Goal: Communication & Community: Answer question/provide support

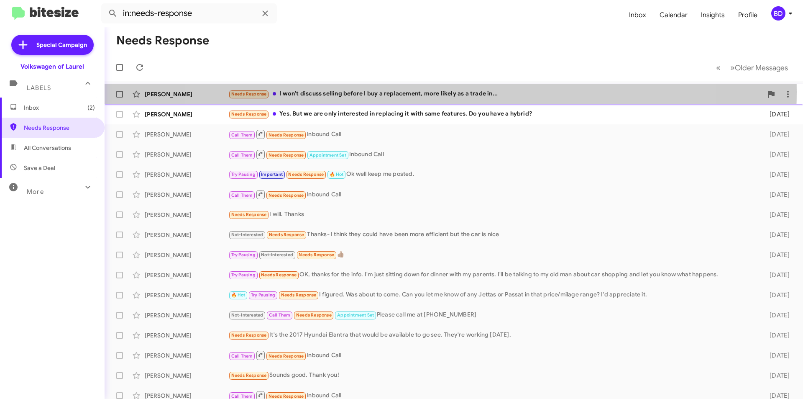
click at [438, 92] on div "Needs Response I won't discuss selling before I buy a replacement, more likely …" at bounding box center [495, 94] width 535 height 10
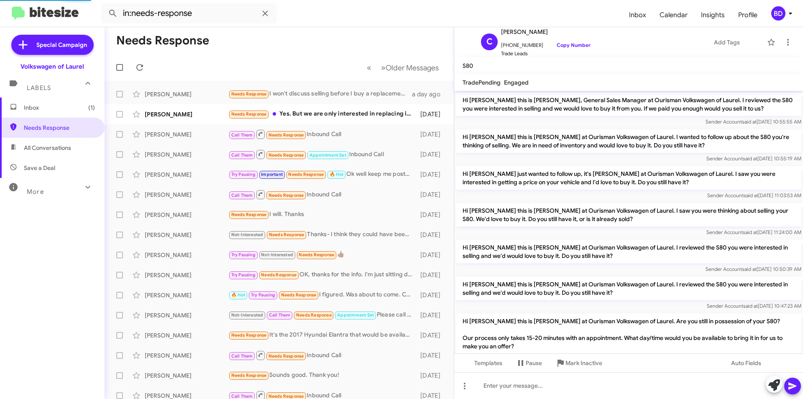
scroll to position [205, 0]
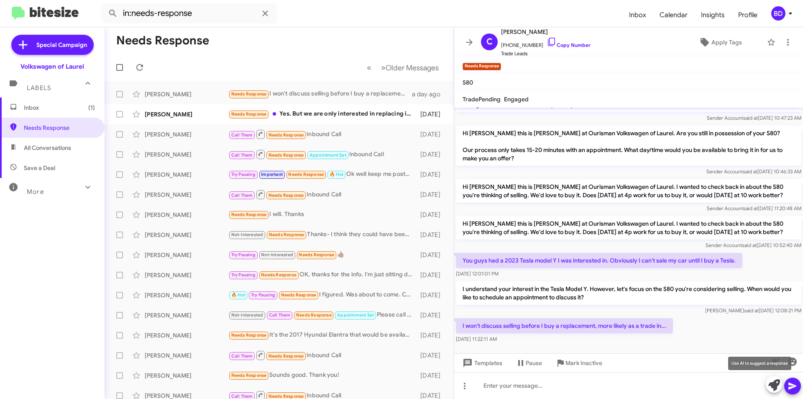
click at [775, 387] on icon at bounding box center [775, 385] width 12 height 12
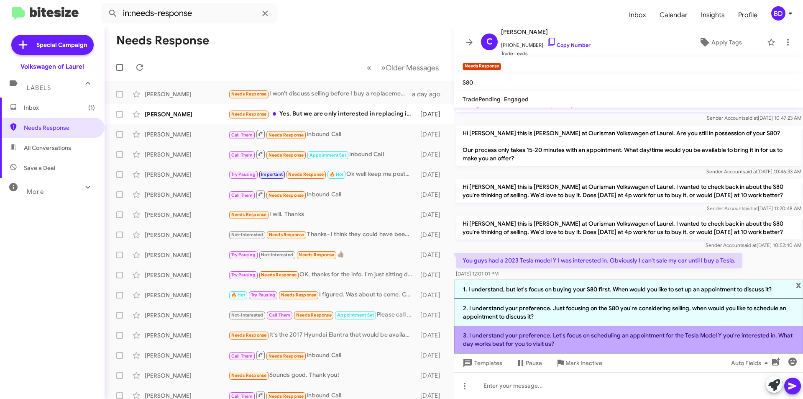
click at [611, 341] on li "3. I understand your preference. Let's focus on scheduling an appointment for t…" at bounding box center [628, 339] width 349 height 27
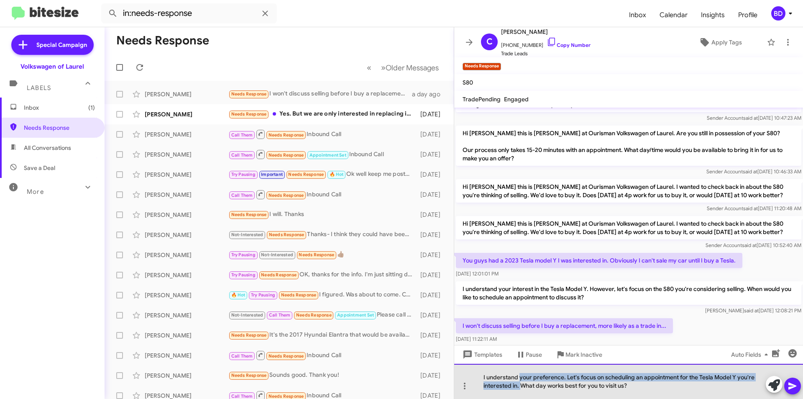
drag, startPoint x: 520, startPoint y: 377, endPoint x: 521, endPoint y: 386, distance: 9.4
click at [521, 386] on div "I understand your preference. Let's focus on scheduling an appointment for the …" at bounding box center [628, 381] width 349 height 35
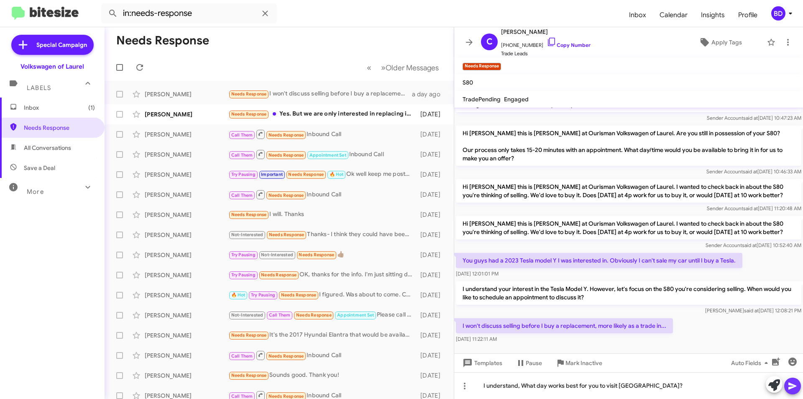
click at [791, 388] on icon at bounding box center [793, 385] width 8 height 7
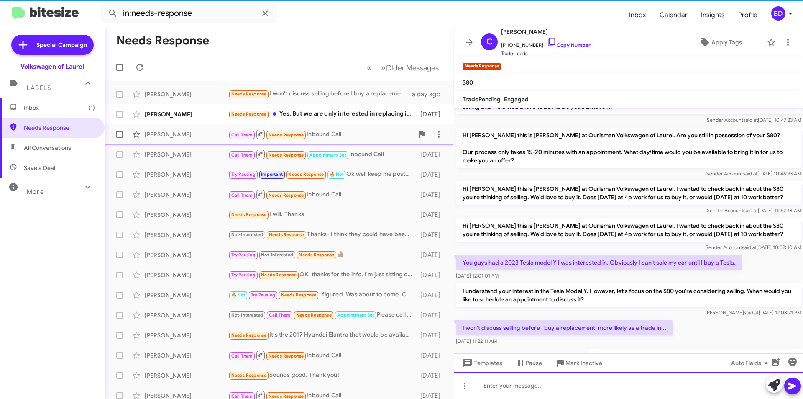
scroll to position [252, 0]
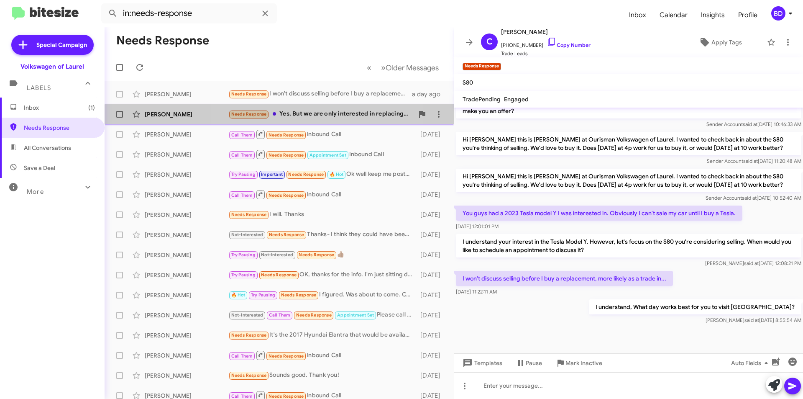
click at [296, 117] on div "Needs Response Yes. But we are only interested in replacing it with same featur…" at bounding box center [320, 114] width 185 height 10
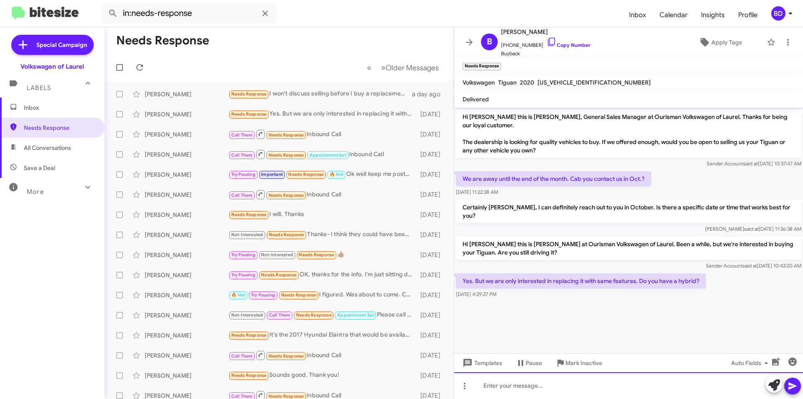
click at [731, 385] on div at bounding box center [628, 385] width 349 height 27
drag, startPoint x: 679, startPoint y: 271, endPoint x: 696, endPoint y: 274, distance: 16.6
click at [696, 274] on p "Yes. But we are only interested in replacing it with same features. Do you have…" at bounding box center [581, 280] width 250 height 15
copy p "hybrid"
click at [795, 388] on icon at bounding box center [793, 386] width 10 height 10
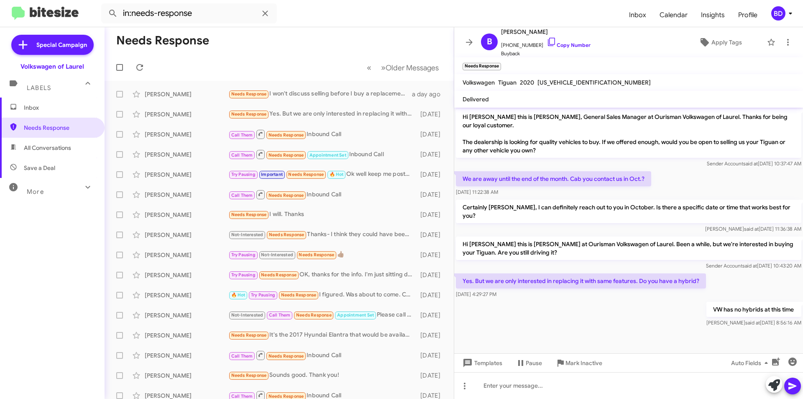
click at [67, 151] on span "All Conversations" at bounding box center [47, 148] width 47 height 8
type input "in:all-conversations"
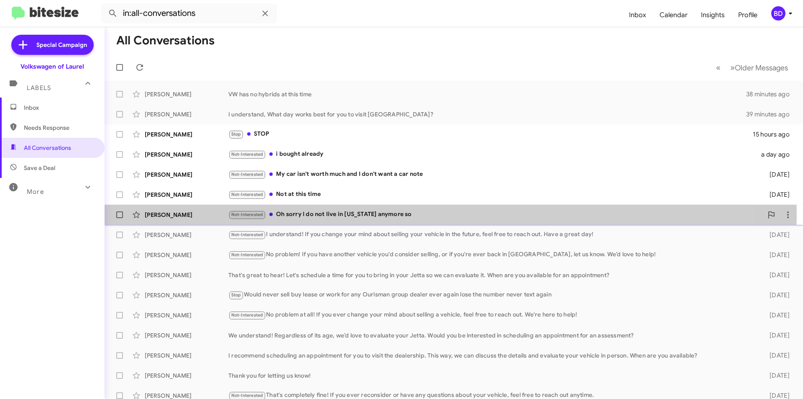
click at [404, 216] on div "Not-Interested Oh sorry I do not live in [US_STATE] anymore so" at bounding box center [495, 215] width 535 height 10
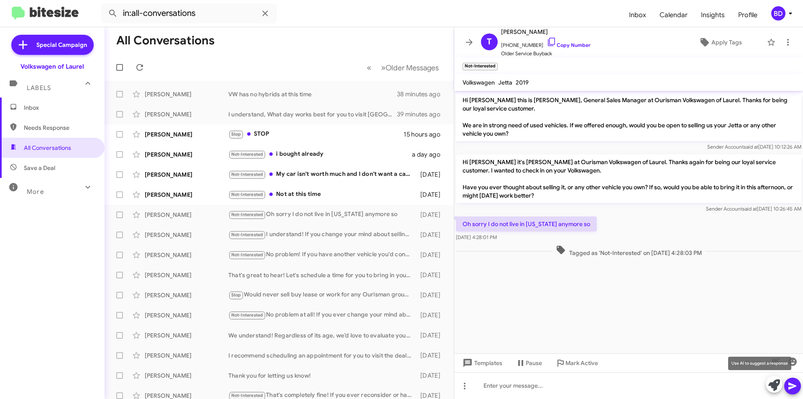
click at [773, 382] on icon at bounding box center [775, 385] width 12 height 12
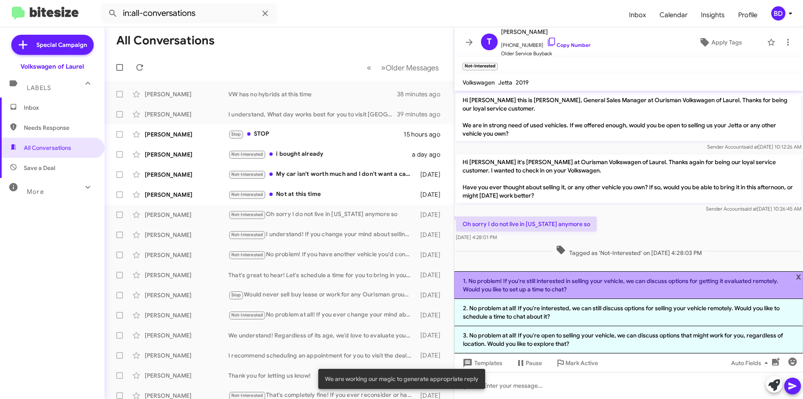
click at [624, 287] on li "1. No problem! If you're still interested in selling your vehicle, we can discu…" at bounding box center [628, 285] width 349 height 28
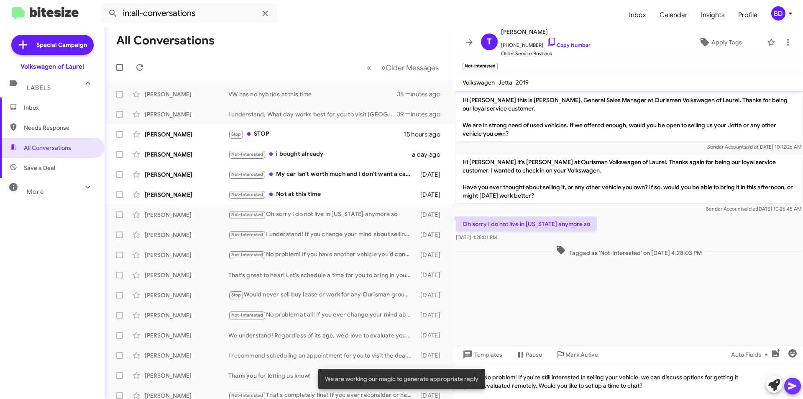
drag, startPoint x: 794, startPoint y: 382, endPoint x: 791, endPoint y: 376, distance: 6.4
click at [794, 382] on icon at bounding box center [793, 386] width 10 height 10
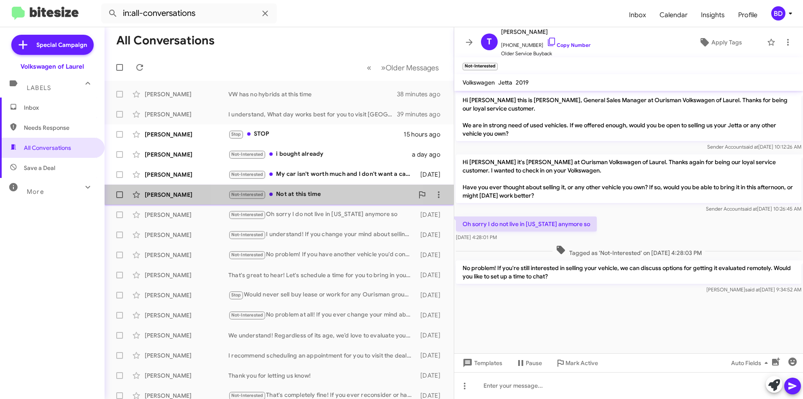
click at [324, 197] on div "Not-Interested Not at this time" at bounding box center [320, 195] width 185 height 10
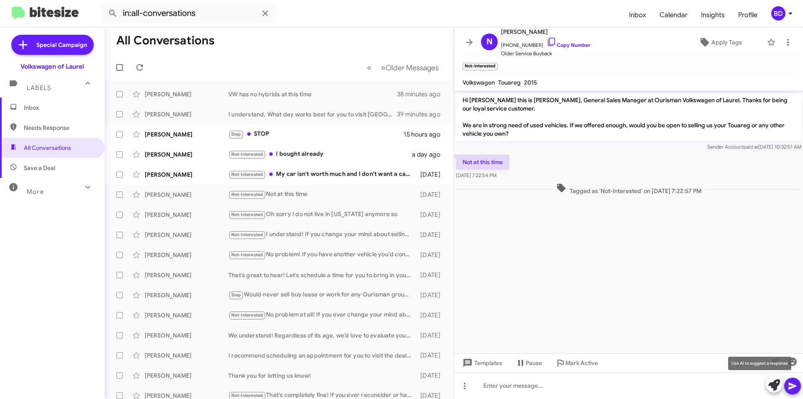
click at [777, 383] on icon at bounding box center [775, 385] width 12 height 12
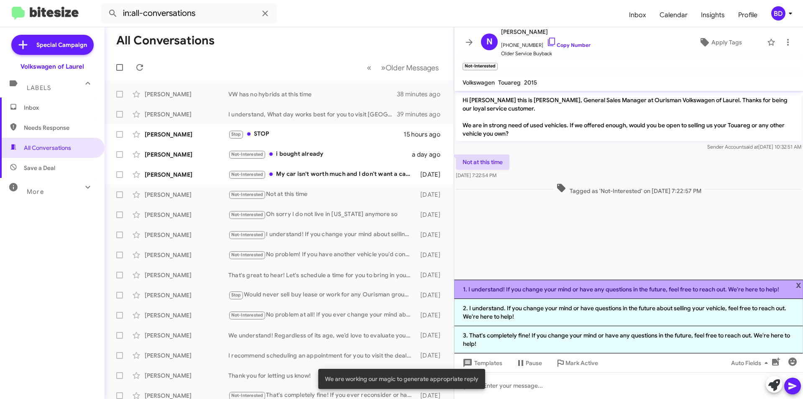
click at [598, 291] on li "1. I understand! If you change your mind or have any questions in the future, f…" at bounding box center [628, 289] width 349 height 19
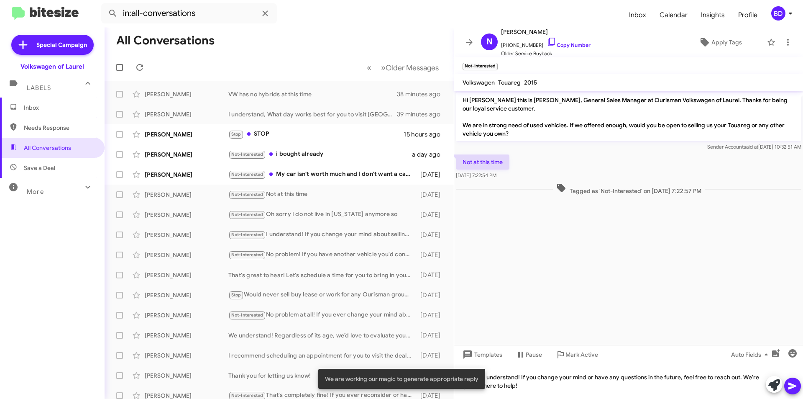
click at [790, 384] on icon at bounding box center [793, 385] width 8 height 7
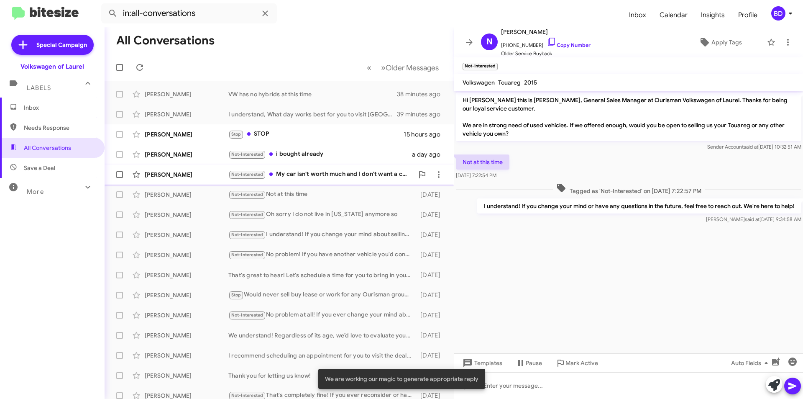
click at [359, 174] on div "Not-Interested My car isn't worth much and I don't want a car note" at bounding box center [320, 174] width 185 height 10
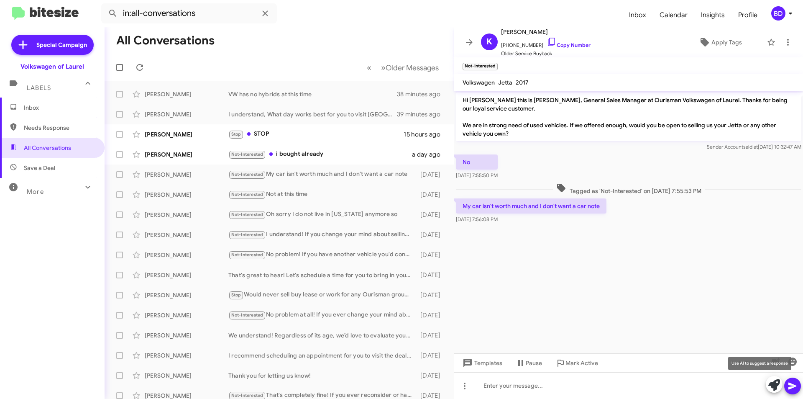
click at [775, 384] on icon at bounding box center [775, 385] width 12 height 12
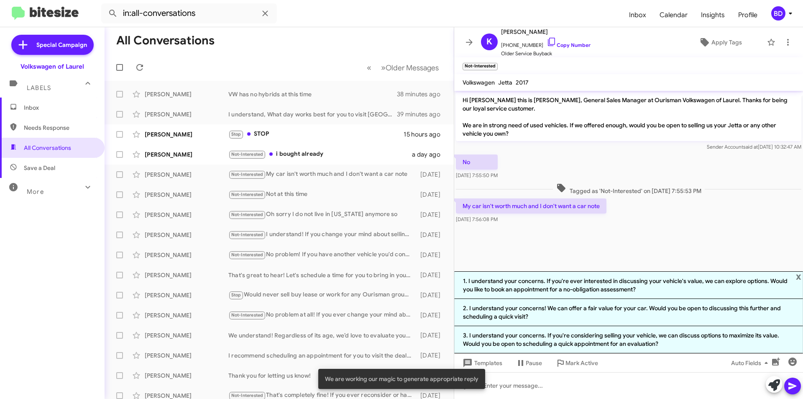
drag, startPoint x: 590, startPoint y: 288, endPoint x: 643, endPoint y: 303, distance: 55.2
click at [590, 288] on li "1. I understand your concerns. If you're ever interested in discussing your veh…" at bounding box center [628, 285] width 349 height 28
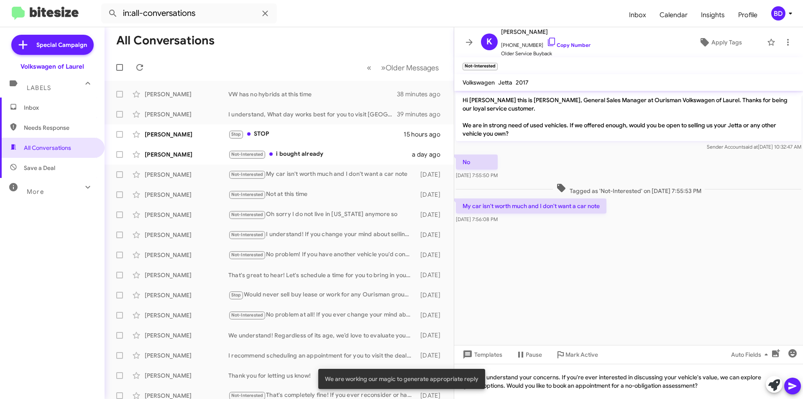
click at [796, 384] on icon at bounding box center [793, 386] width 10 height 10
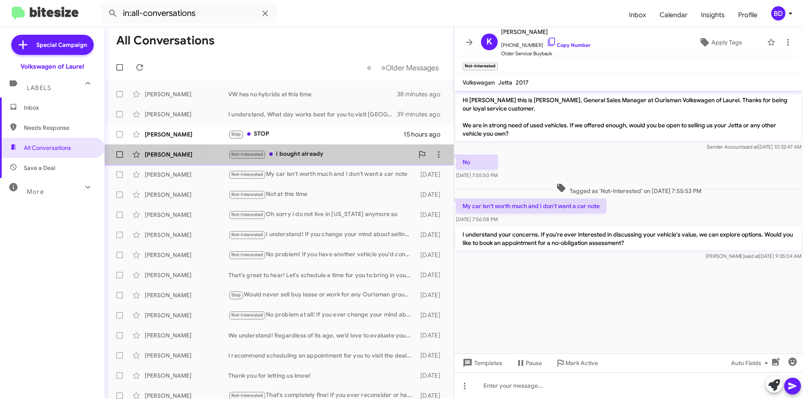
click at [308, 154] on div "Not-Interested i bought already" at bounding box center [320, 154] width 185 height 10
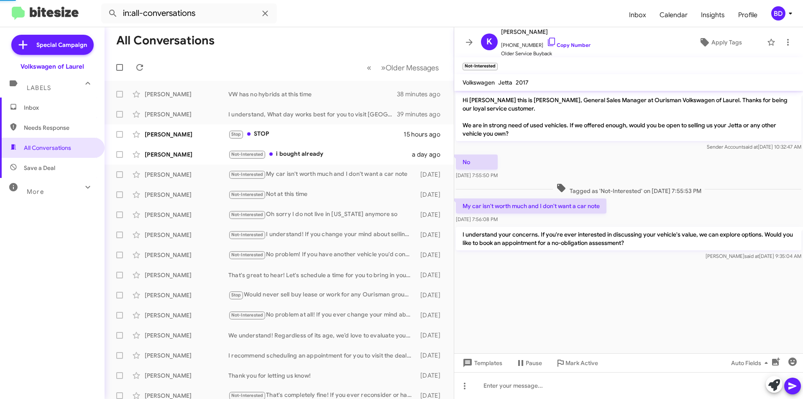
scroll to position [50, 0]
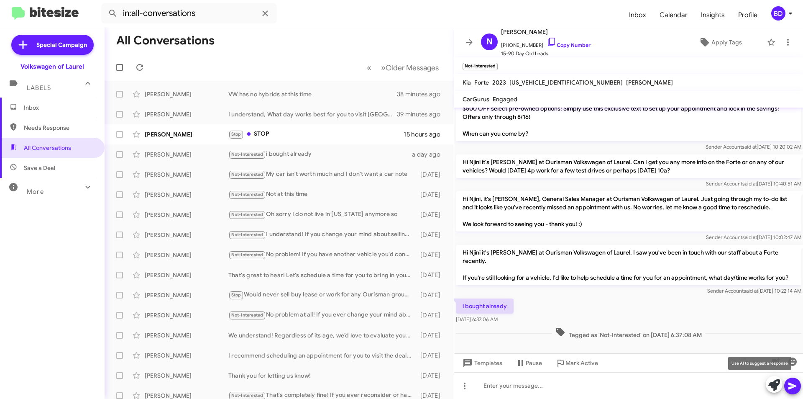
click at [777, 383] on icon at bounding box center [775, 385] width 12 height 12
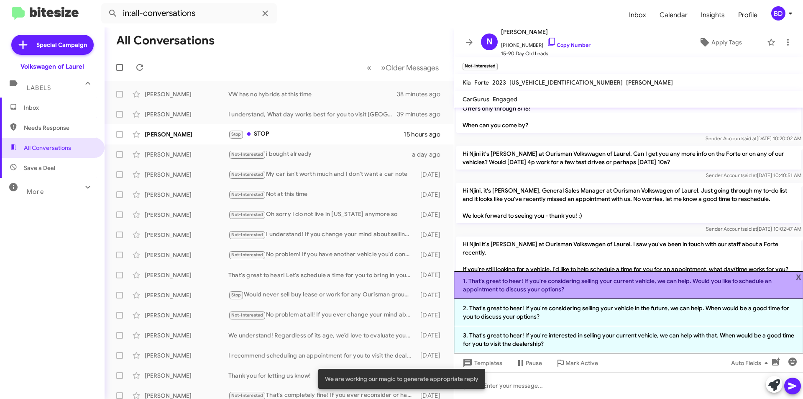
click at [608, 288] on li "1. That's great to hear! If you're considering selling your current vehicle, we…" at bounding box center [628, 285] width 349 height 28
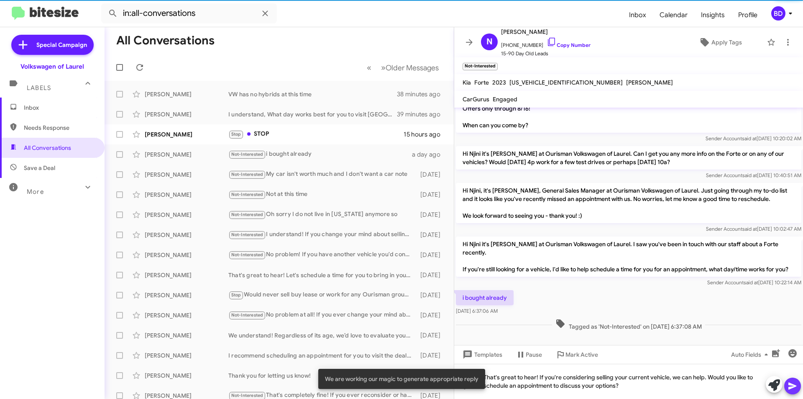
click at [790, 384] on icon at bounding box center [793, 385] width 8 height 7
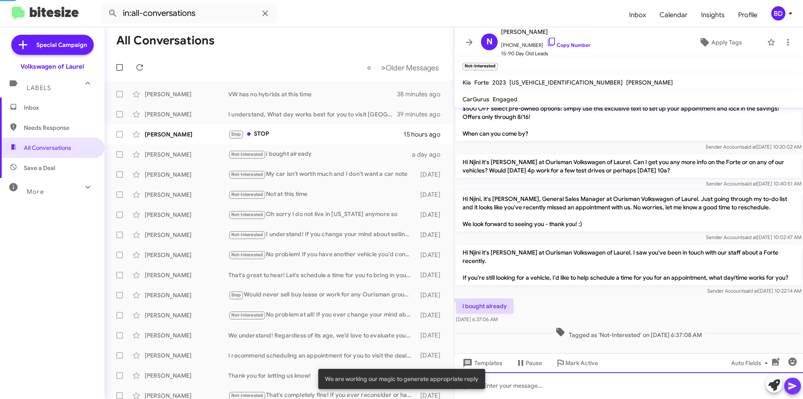
scroll to position [0, 0]
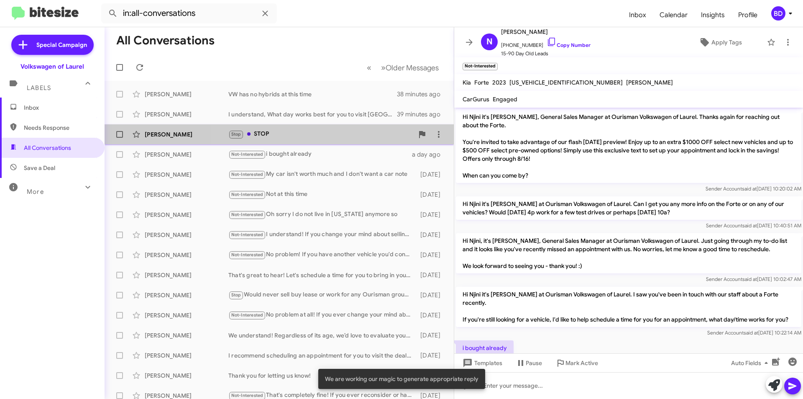
click at [329, 131] on div "Stop STOP" at bounding box center [320, 134] width 185 height 10
